Goal: Use online tool/utility: Utilize a website feature to perform a specific function

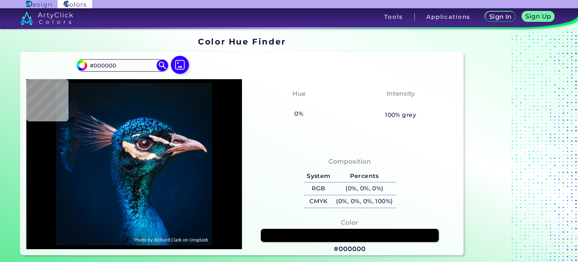
type input "#021019"
type input "#03111a"
type input "#03111A"
type input "#03111c"
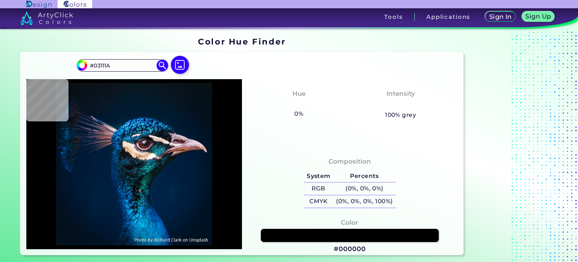
type input "#03111C"
type input "#04121d"
type input "#04121D"
type input "#04121f"
type input "#04121F"
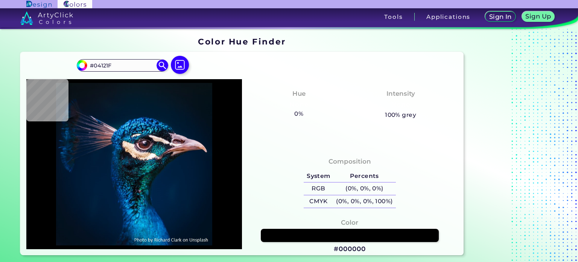
type input "#051320"
type input "#061421"
type input "#051524"
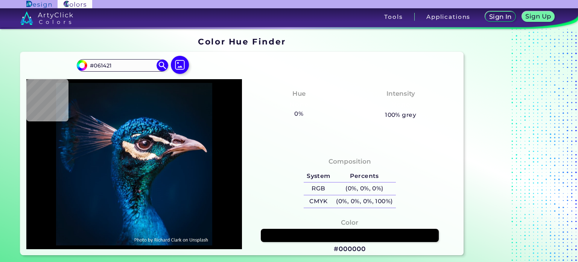
type input "#051524"
type input "#051725"
type input "#061625"
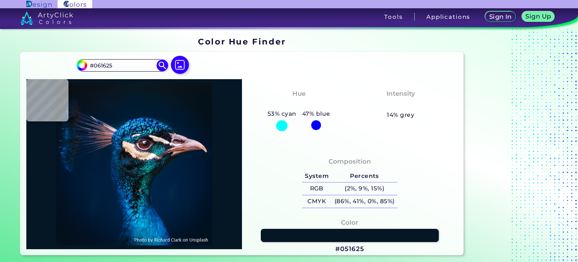
type input "#051625"
type input "#051725"
type input "#051623"
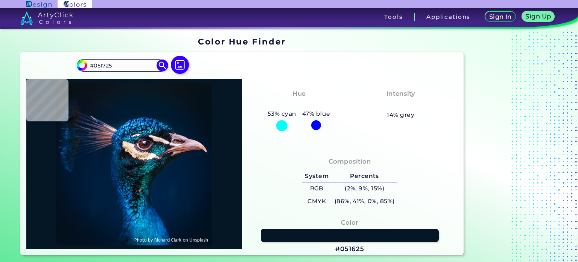
type input "#051623"
type input "#051723"
type input "#051625"
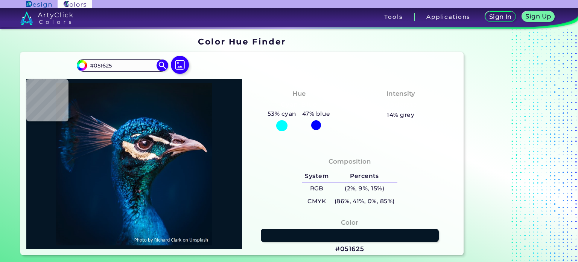
type input "#061623"
type input "#051723"
type input "#071822"
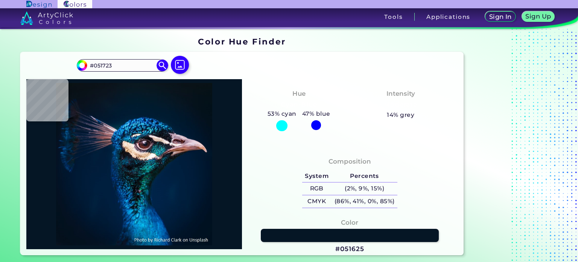
type input "#071822"
type input "#061621"
type input "#071621"
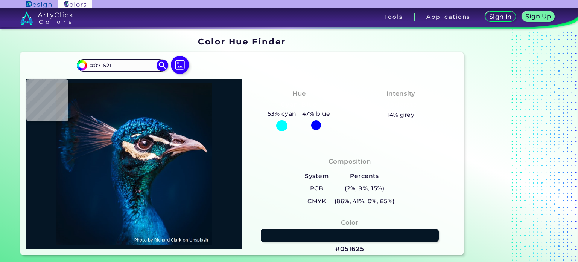
type input "#08161f"
type input "#08161F"
type input "#09161f"
type input "#09161F"
type input "#09161e"
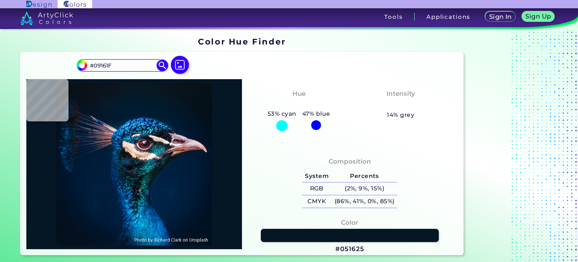
type input "#09161E"
type input "#08171e"
type input "#08171E"
type input "#09161e"
type input "#09161E"
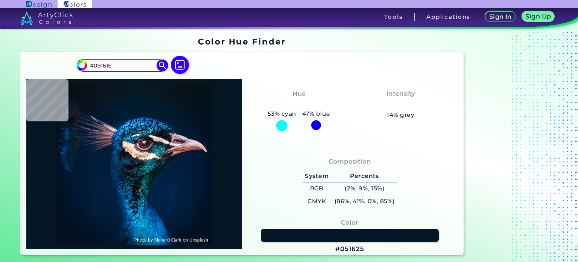
type input "#08171e"
type input "#08171E"
type input "#09161e"
type input "#09161E"
type input "#09161c"
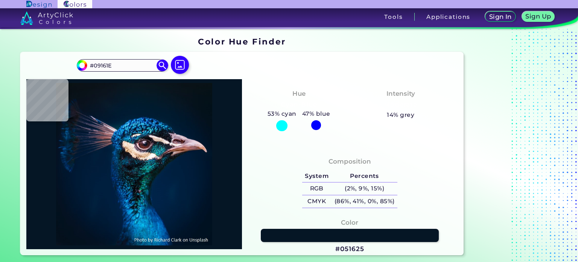
type input "#09161C"
type input "#0b161c"
type input "#0B161C"
type input "#0a151b"
type input "#0A151B"
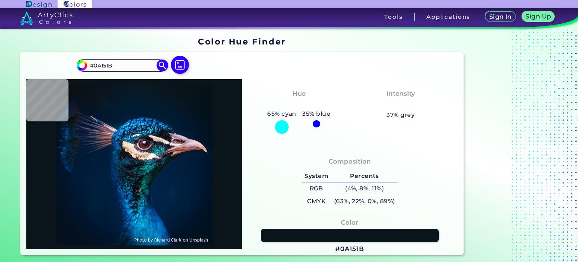
type input "#000000"
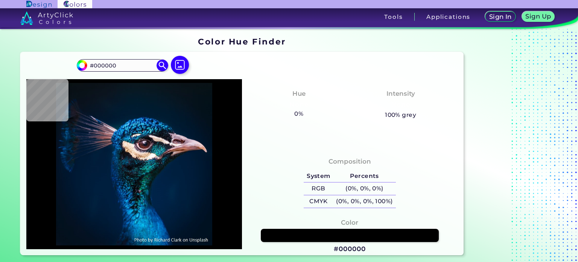
type input "#001830"
type input "#001833"
type input "#ac6e5e"
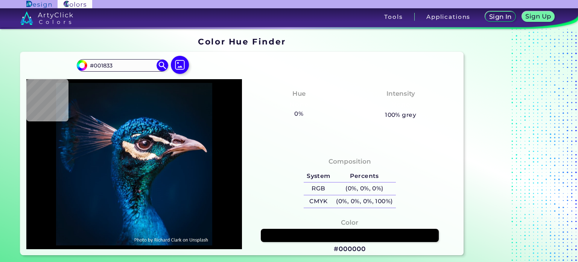
type input "#AC6E5E"
type input "#5e210b"
type input "#5E210B"
type input "#732f16"
type input "#732F16"
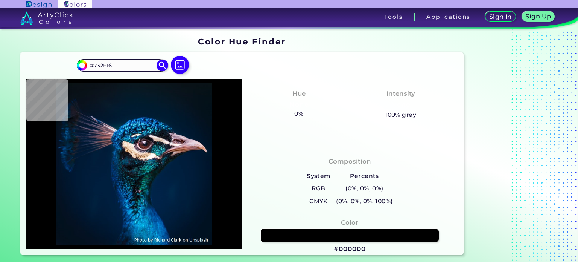
type input "#2b2235"
type input "#2B2235"
type input "#107089"
type input "#6bd9de"
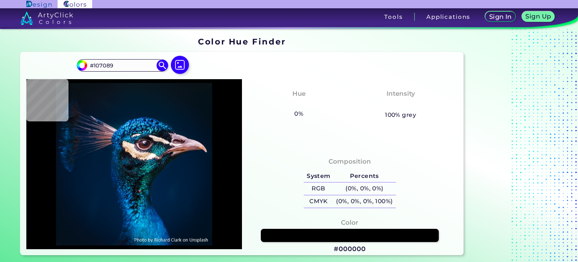
type input "#6BD9DE"
type input "#14b1bd"
type input "#14B1BD"
type input "#156f74"
type input "#156F74"
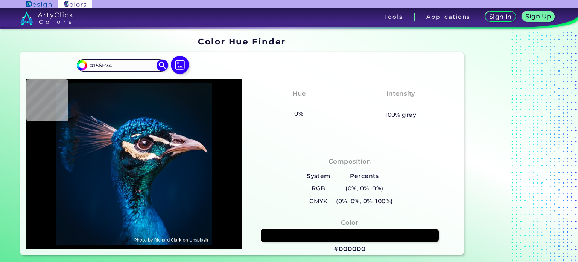
type input "#0b5363"
type input "#0B5363"
type input "#156f74"
type input "#156F74"
type input "#29989c"
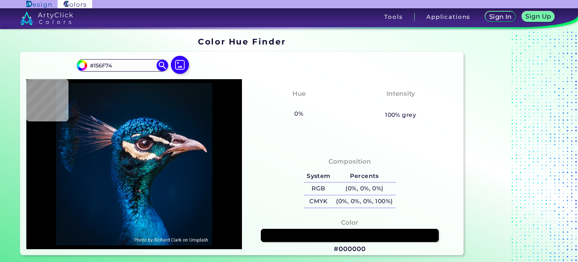
type input "#29989C"
type input "#19868e"
type input "#19868E"
type input "#12818b"
type input "#12818B"
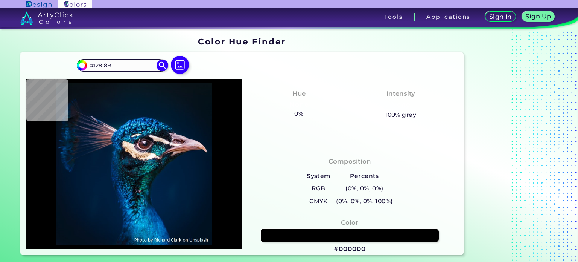
type input "#0e767f"
type input "#0E767F"
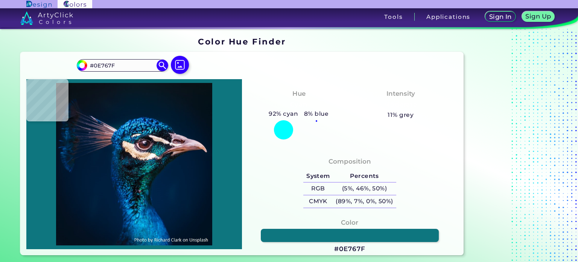
type input "#014d5d"
type input "#014D5D"
type input "#053949"
type input "#105a70"
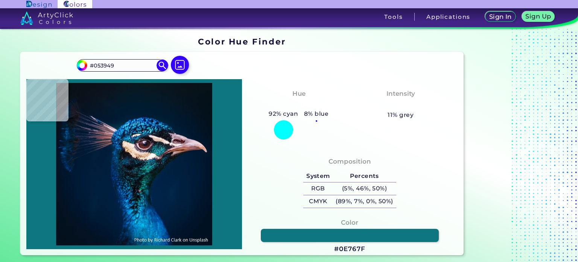
type input "#105A70"
type input "#4ba2b3"
type input "#4BA2B3"
type input "#043b42"
type input "#043B42"
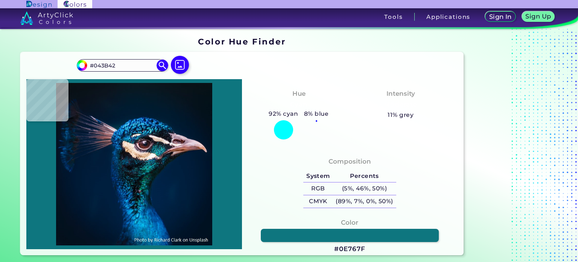
type input "#174c52"
type input "#174C52"
type input "#145058"
type input "#28656d"
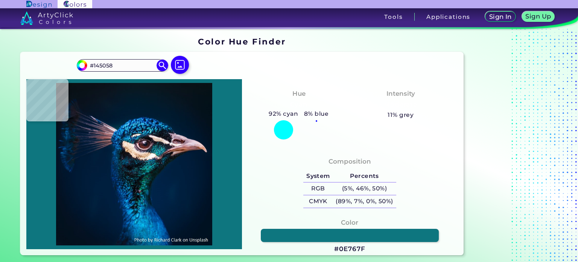
type input "#28656D"
type input "#062f39"
type input "#062F39"
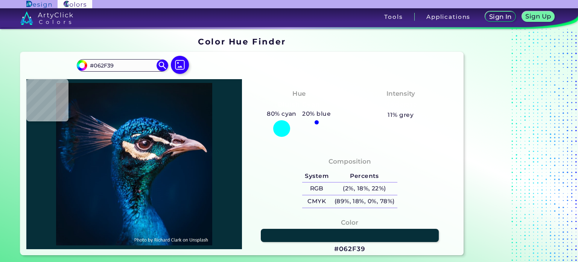
type input "#11303b"
type input "#11303B"
type input "#458389"
type input "#0f323a"
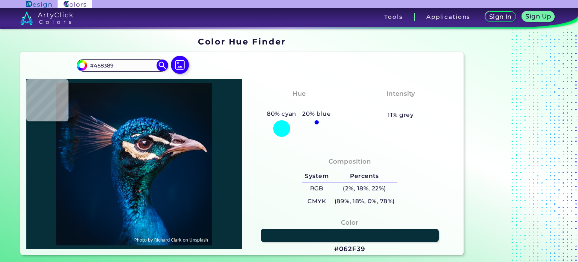
type input "#0F323A"
type input "#09242a"
type input "#09242A"
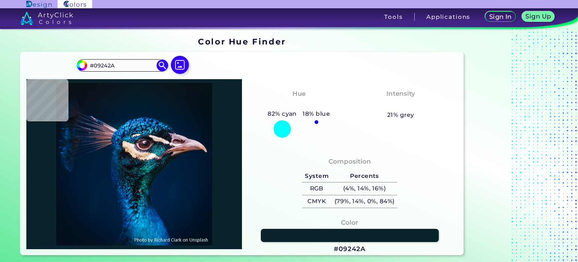
type input "#0f323a"
type input "#0F323A"
type input "#447f88"
type input "#447F88"
type input "#195566"
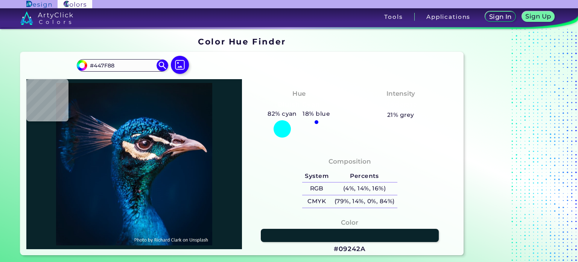
type input "#195566"
type input "#14707c"
type input "#14707C"
type input "#0b1828"
type input "#0B1828"
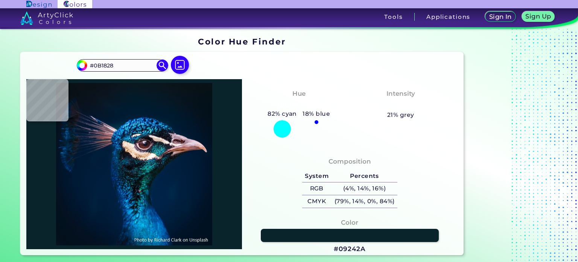
type input "#865f73"
type input "#865F73"
type input "#501f1b"
type input "#501F1B"
type input "#643530"
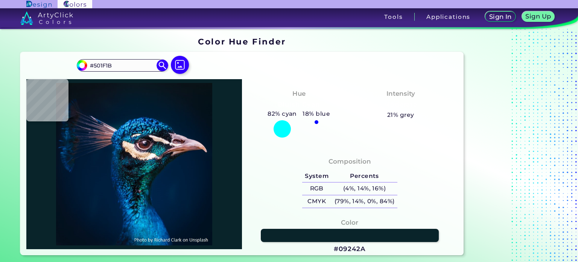
type input "#643530"
type input "#9f7577"
type input "#9F7577"
type input "#211419"
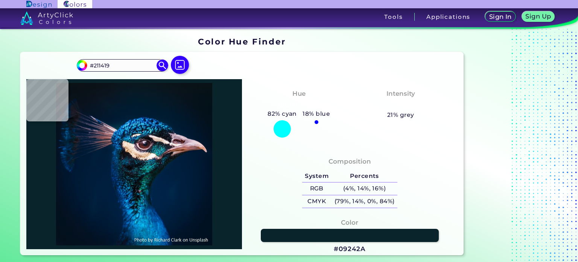
type input "#07050b"
type input "#07050B"
type input "#191519"
type input "#523c39"
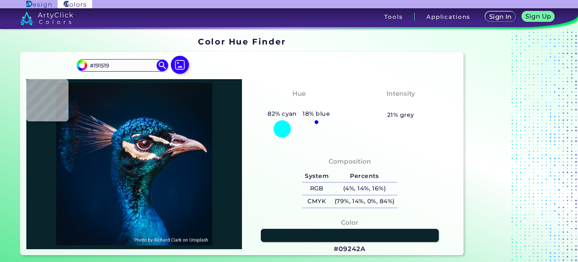
type input "#523C39"
type input "#8d736e"
type input "#8D736E"
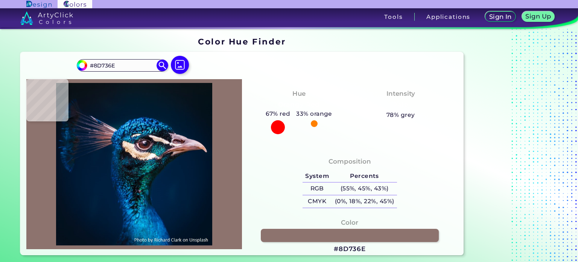
type input "#99837e"
type input "#99837E"
type input "#302429"
type input "#1a1720"
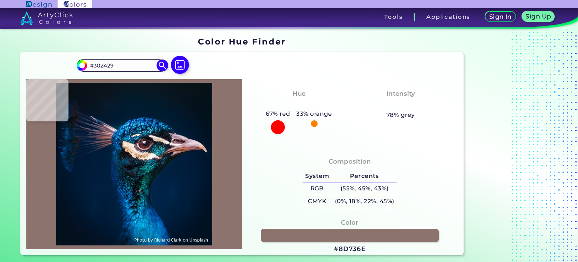
type input "#1A1720"
type input "#110f15"
type input "#110F15"
type input "#0f1313"
type input "#0F1313"
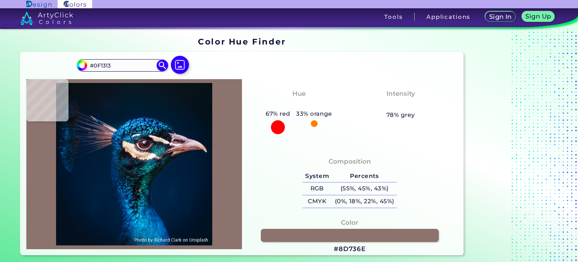
type input "#0a1818"
type input "#0A1818"
type input "#0f1e25"
type input "#0F1E25"
type input "#001f3d"
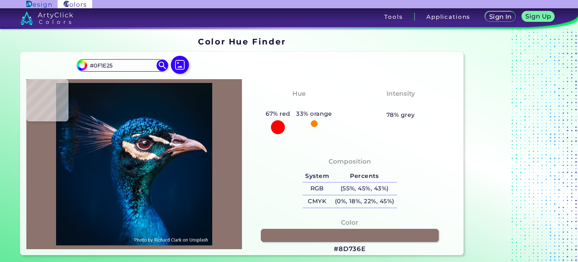
type input "#001F3D"
type input "#001f3e"
type input "#001F3E"
type input "#001f3c"
type input "#001F3C"
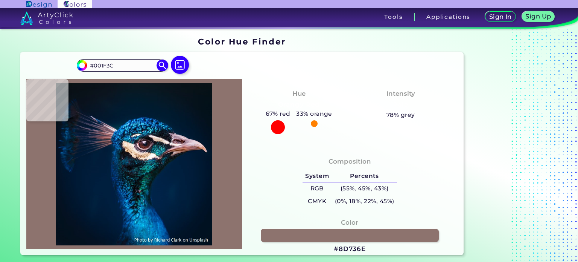
type input "#001e3b"
type input "#001E3B"
type input "#001f3c"
type input "#001F3C"
type input "#001d41"
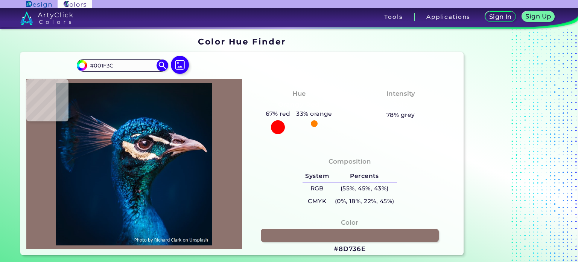
type input "#001D41"
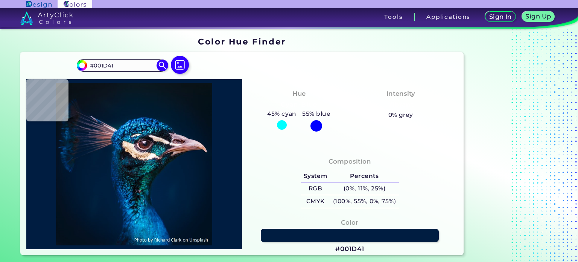
type input "#011f37"
type input "#011F37"
type input "#011f3d"
type input "#011F3D"
type input "#012035"
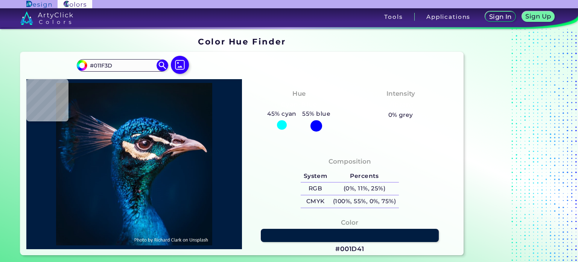
type input "#012035"
type input "#081e27"
type input "#081E27"
type input "#061619"
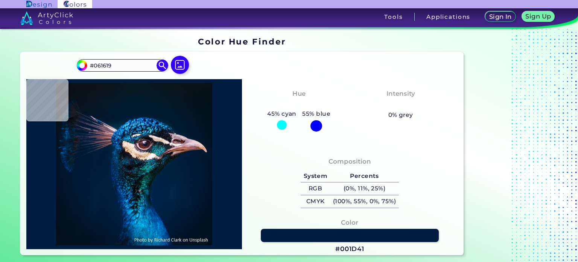
type input "#0e1d1e"
type input "#0E1D1E"
type input "#0f292d"
type input "#0F292D"
type input "#010b12"
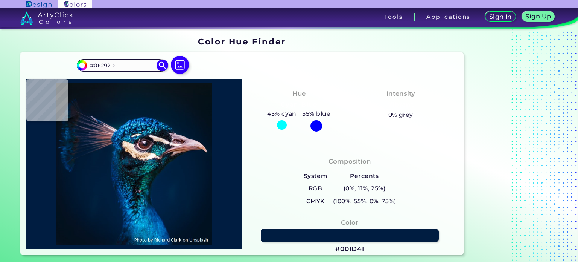
type input "#010B12"
type input "#13161b"
type input "#13161B"
type input "#081010"
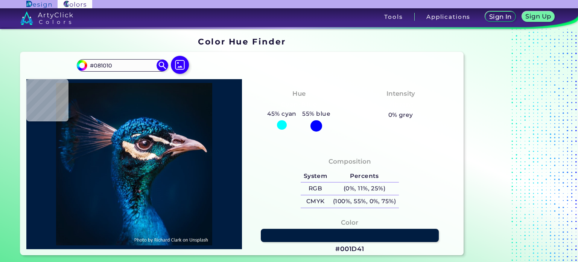
type input "#0a0f10"
type input "#0A0F10"
type input "#19252c"
type input "#19252C"
type input "#122428"
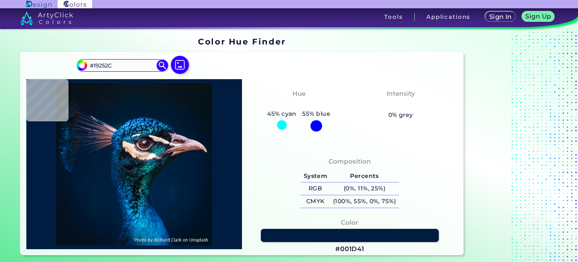
type input "#122428"
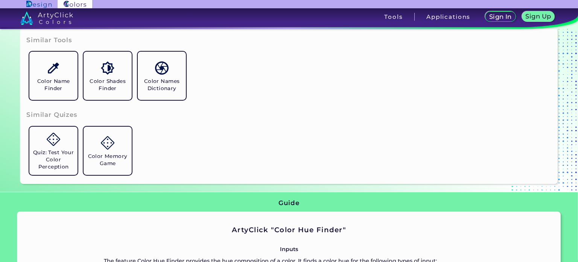
scroll to position [339, 0]
